Goal: Check status: Check status

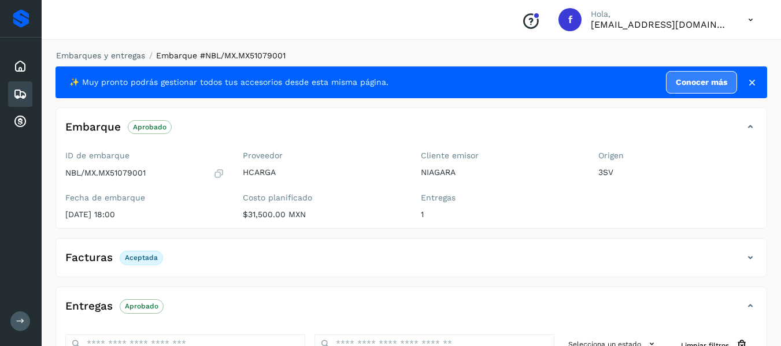
click at [24, 95] on icon at bounding box center [20, 94] width 14 height 14
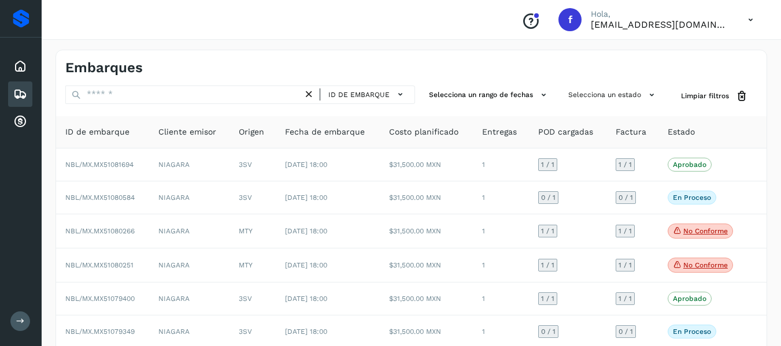
click at [22, 315] on button at bounding box center [20, 321] width 20 height 20
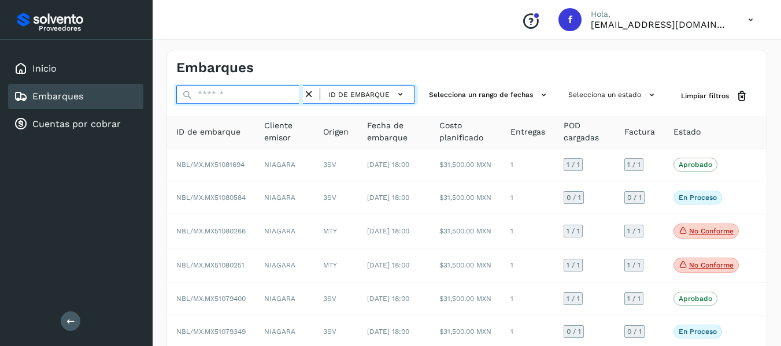
click at [229, 94] on input "text" at bounding box center [239, 95] width 127 height 18
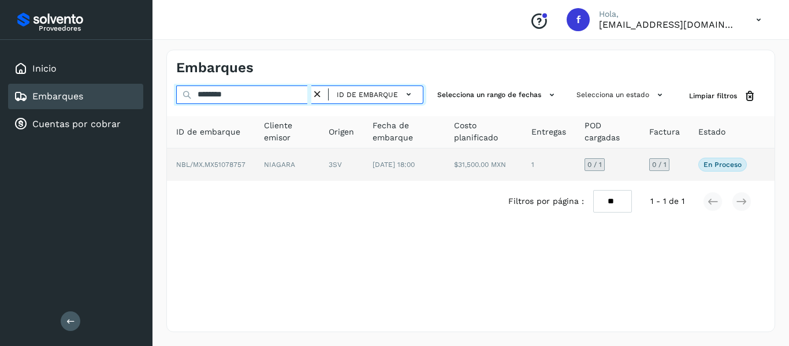
type input "********"
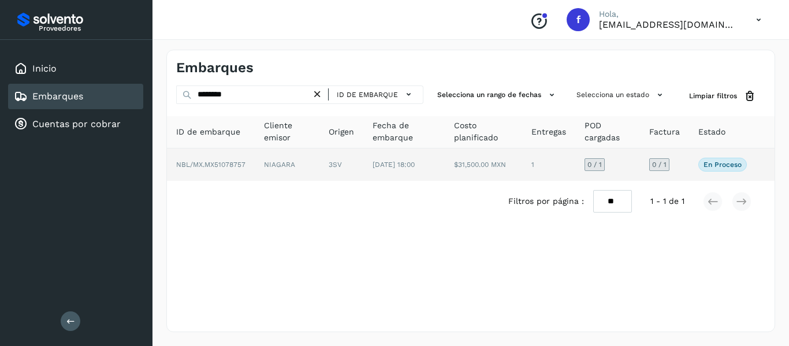
click at [243, 170] on td "NBL/MX.MX51078757" at bounding box center [211, 164] width 88 height 32
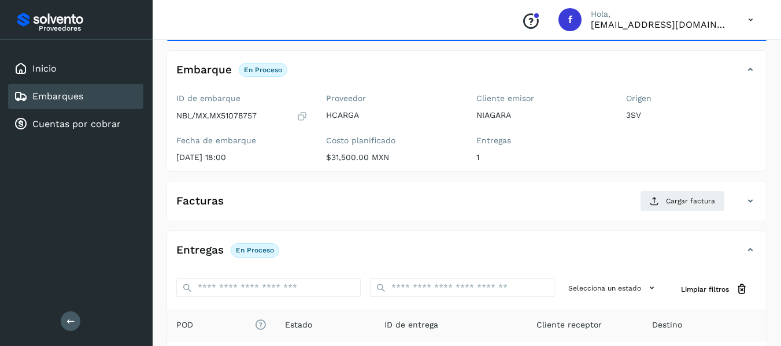
scroll to position [58, 0]
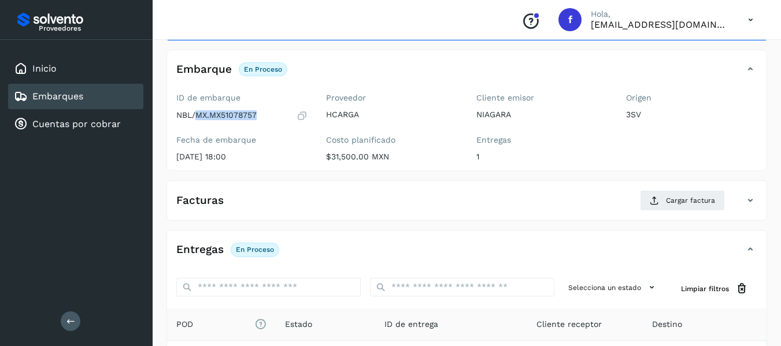
drag, startPoint x: 198, startPoint y: 114, endPoint x: 257, endPoint y: 116, distance: 58.4
click at [257, 116] on p "NBL/MX.MX51078757" at bounding box center [216, 115] width 80 height 10
copy p "MX.MX51078757"
click at [425, 160] on p "$31,500.00 MXN" at bounding box center [391, 157] width 131 height 10
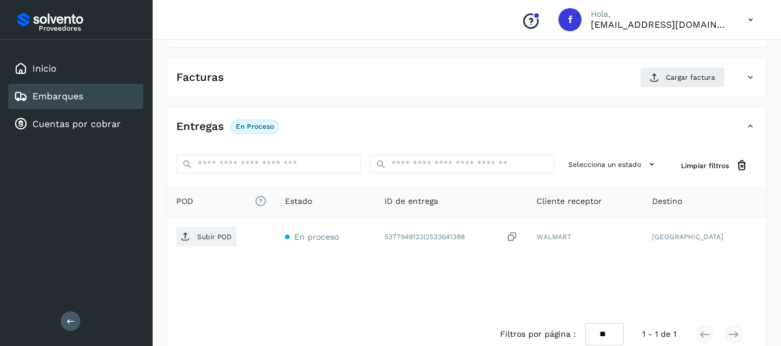
scroll to position [204, 0]
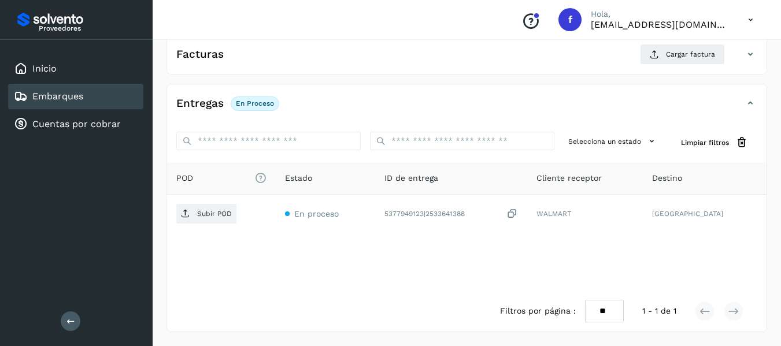
click at [64, 88] on div "Embarques" at bounding box center [75, 96] width 135 height 25
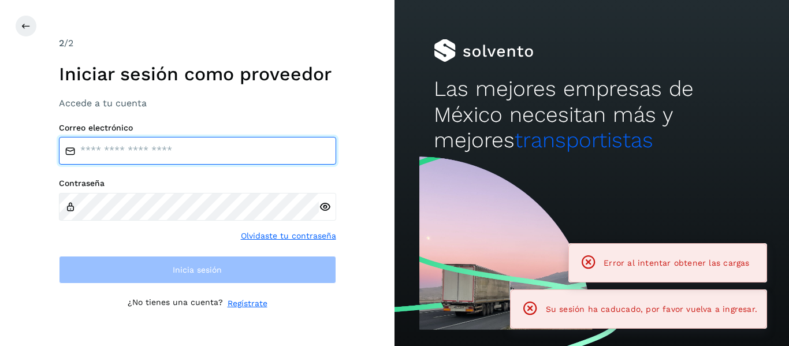
type input "**********"
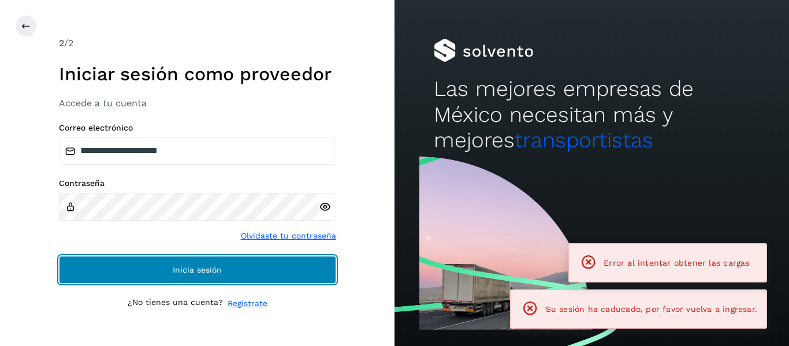
click at [214, 262] on button "Inicia sesión" at bounding box center [197, 270] width 277 height 28
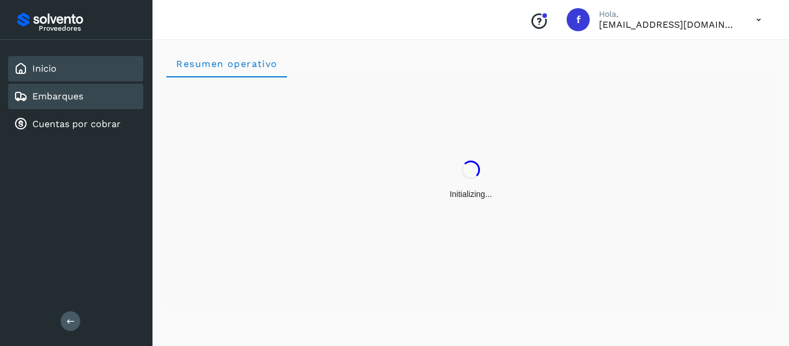
click at [64, 95] on link "Embarques" at bounding box center [57, 96] width 51 height 11
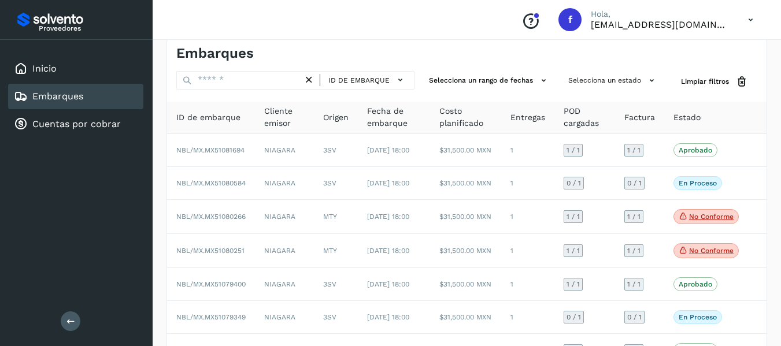
scroll to position [58, 0]
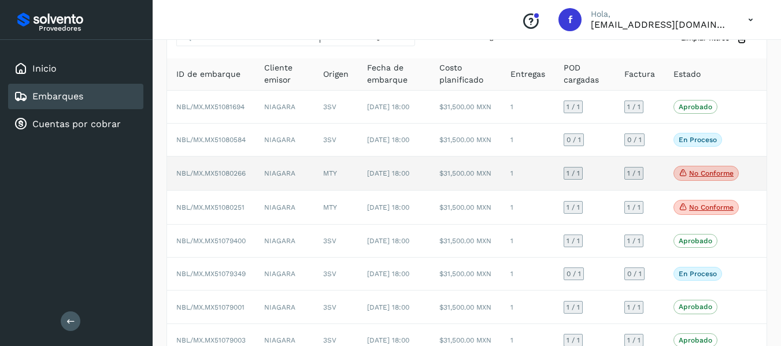
click at [693, 177] on p "No conforme" at bounding box center [711, 173] width 44 height 8
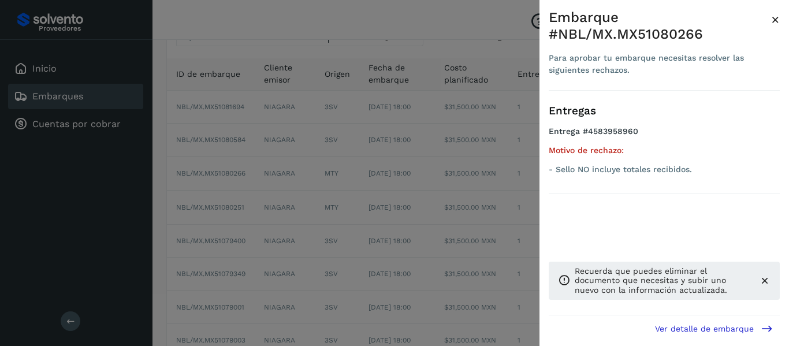
click at [772, 19] on span "×" at bounding box center [775, 20] width 9 height 16
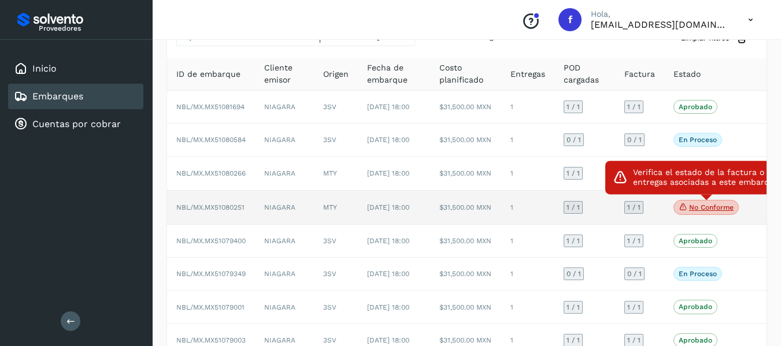
click at [703, 211] on p "No conforme" at bounding box center [711, 207] width 44 height 8
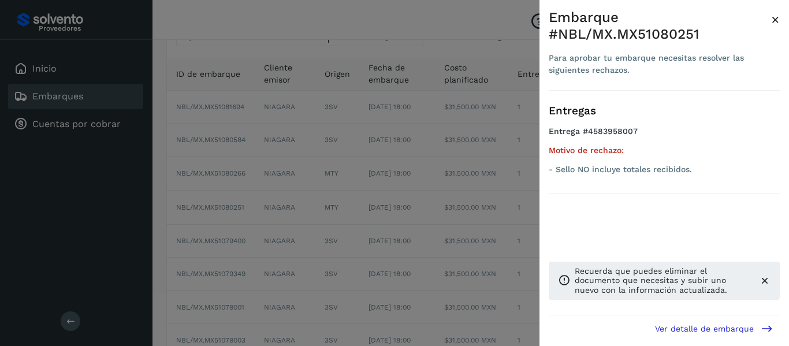
click at [777, 19] on span "×" at bounding box center [775, 20] width 9 height 16
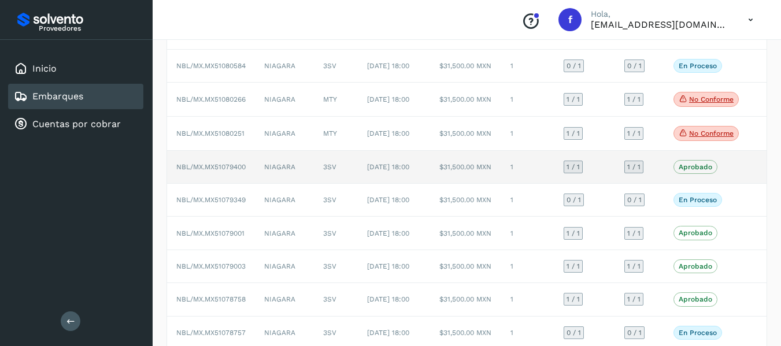
scroll to position [140, 0]
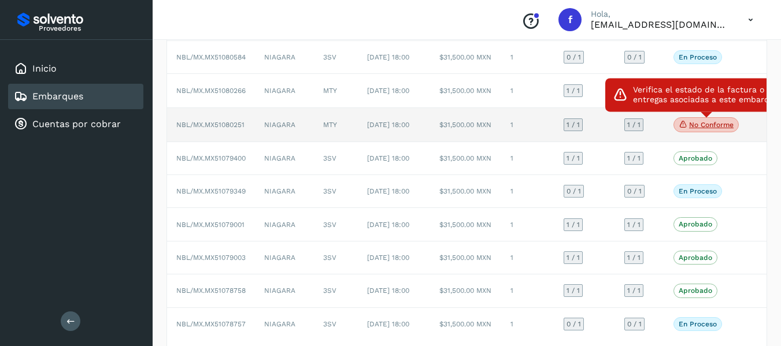
click at [684, 129] on icon at bounding box center [682, 124] width 9 height 10
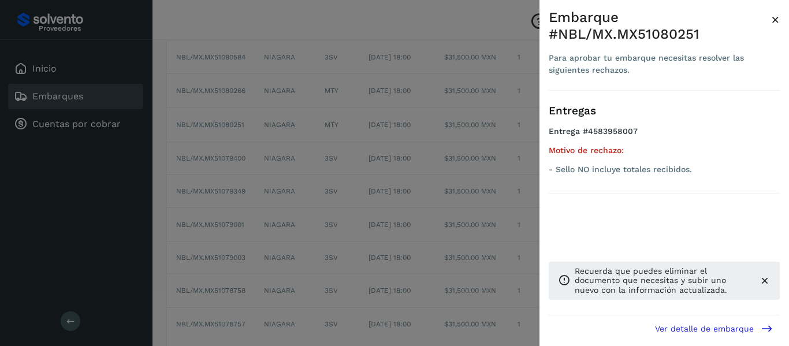
click at [316, 206] on div at bounding box center [394, 173] width 789 height 346
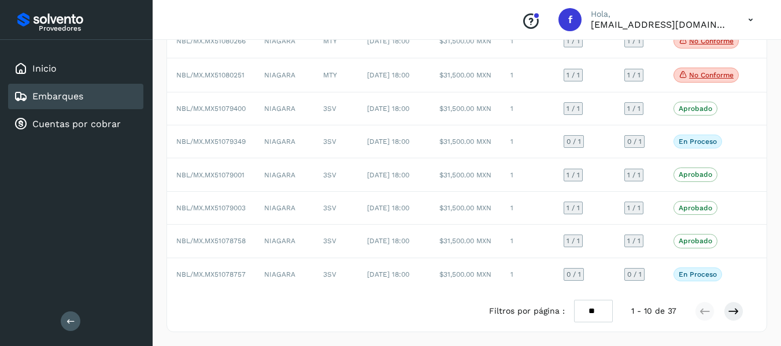
scroll to position [83, 0]
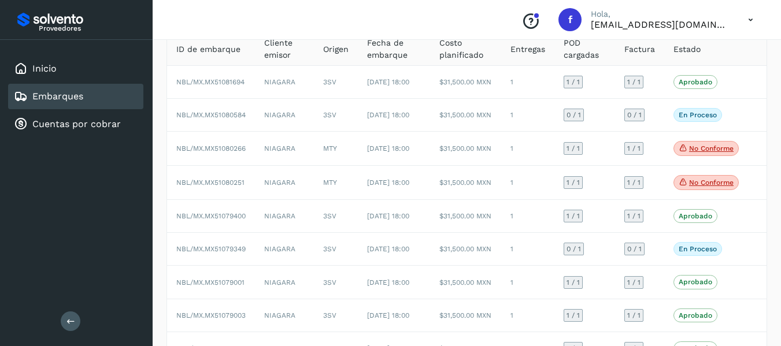
click at [742, 30] on icon at bounding box center [750, 20] width 24 height 24
click at [714, 46] on div "Cerrar sesión" at bounding box center [693, 52] width 138 height 22
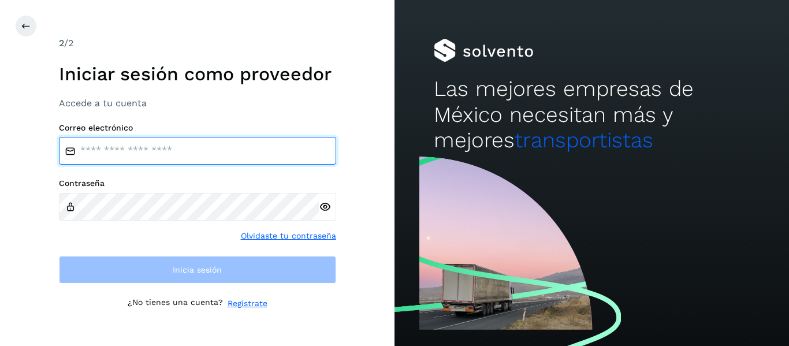
type input "**********"
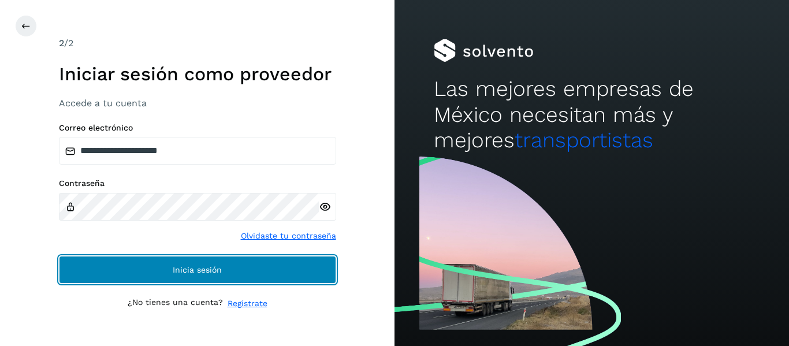
click at [242, 277] on button "Inicia sesión" at bounding box center [197, 270] width 277 height 28
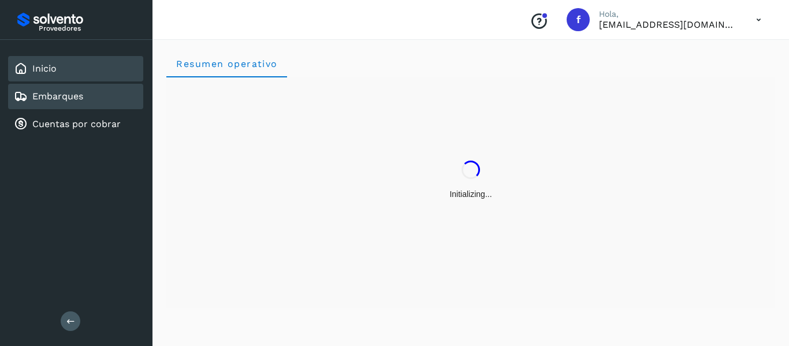
click at [83, 94] on link "Embarques" at bounding box center [57, 96] width 51 height 11
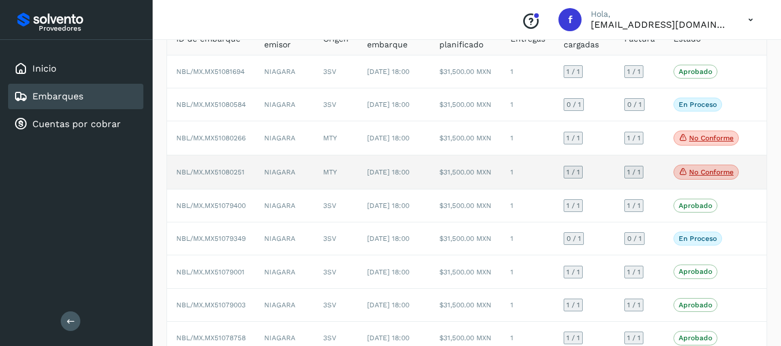
scroll to position [116, 0]
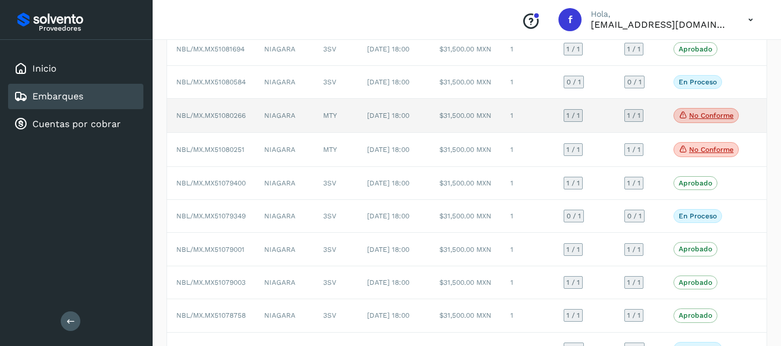
click at [696, 120] on p "No conforme" at bounding box center [711, 116] width 44 height 8
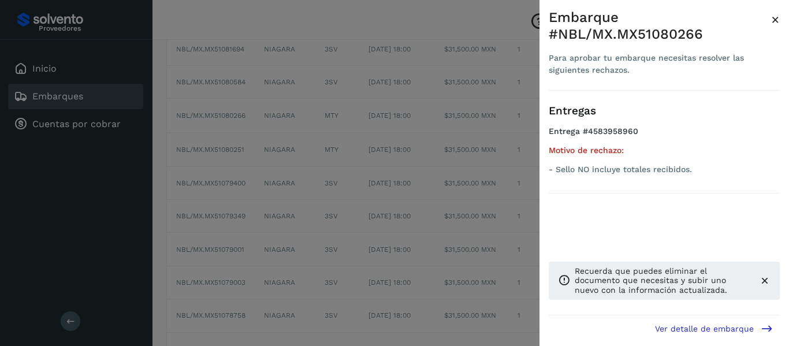
click at [773, 18] on span "×" at bounding box center [775, 20] width 9 height 16
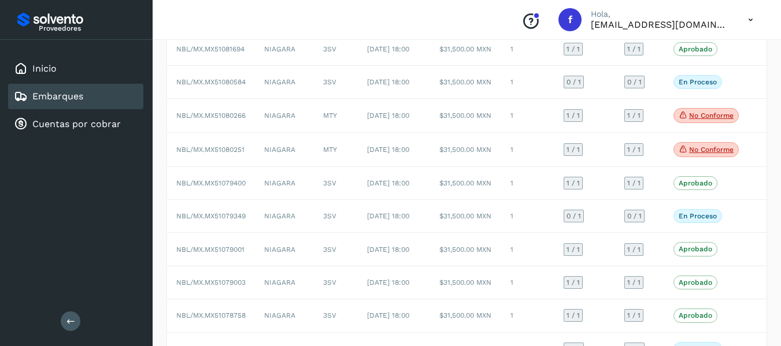
click at [747, 25] on icon at bounding box center [750, 20] width 24 height 24
click at [701, 53] on div "Cerrar sesión" at bounding box center [693, 52] width 138 height 22
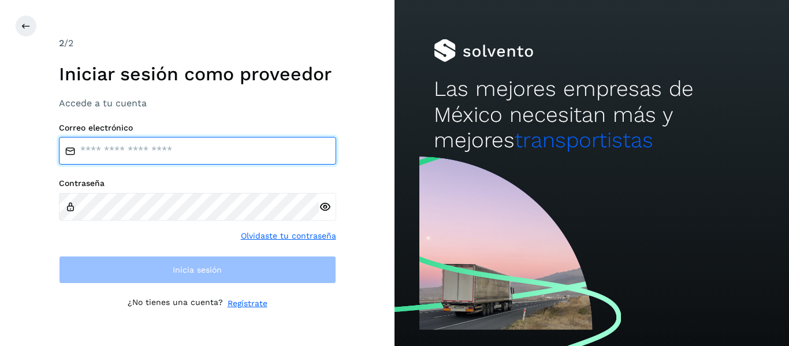
type input "**********"
